Goal: Task Accomplishment & Management: Manage account settings

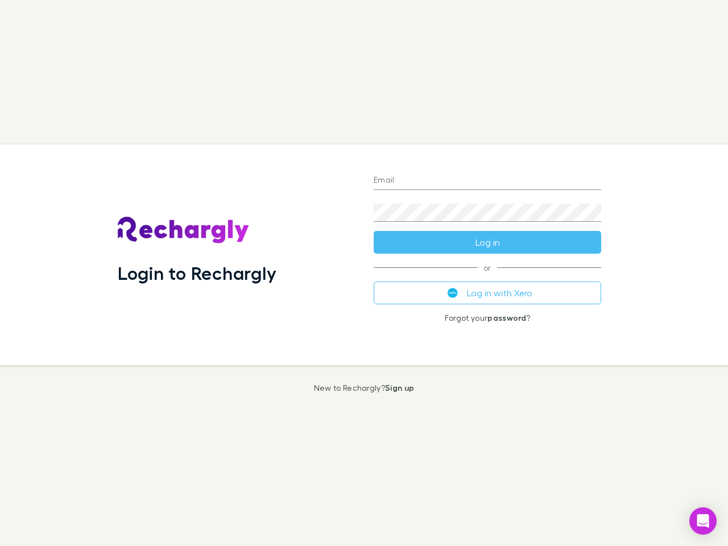
click at [364, 273] on div "Login to Rechargly" at bounding box center [237, 254] width 256 height 221
click at [488, 181] on input "Email" at bounding box center [488, 181] width 228 height 18
click at [488, 242] on form "Email Password Log in" at bounding box center [488, 208] width 228 height 91
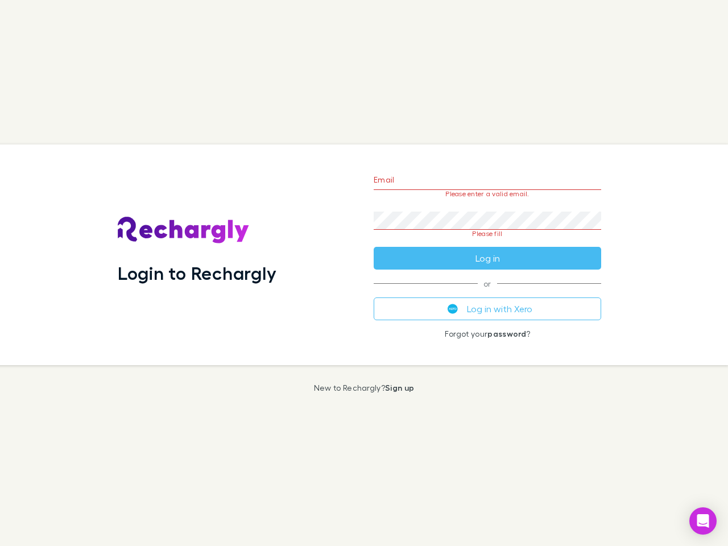
click at [488, 293] on div "Email Please enter a valid email. Password Please fill Log in or Log in with Xe…" at bounding box center [488, 254] width 246 height 221
click at [703, 521] on icon "Open Intercom Messenger" at bounding box center [703, 521] width 12 height 14
